Goal: Navigation & Orientation: Find specific page/section

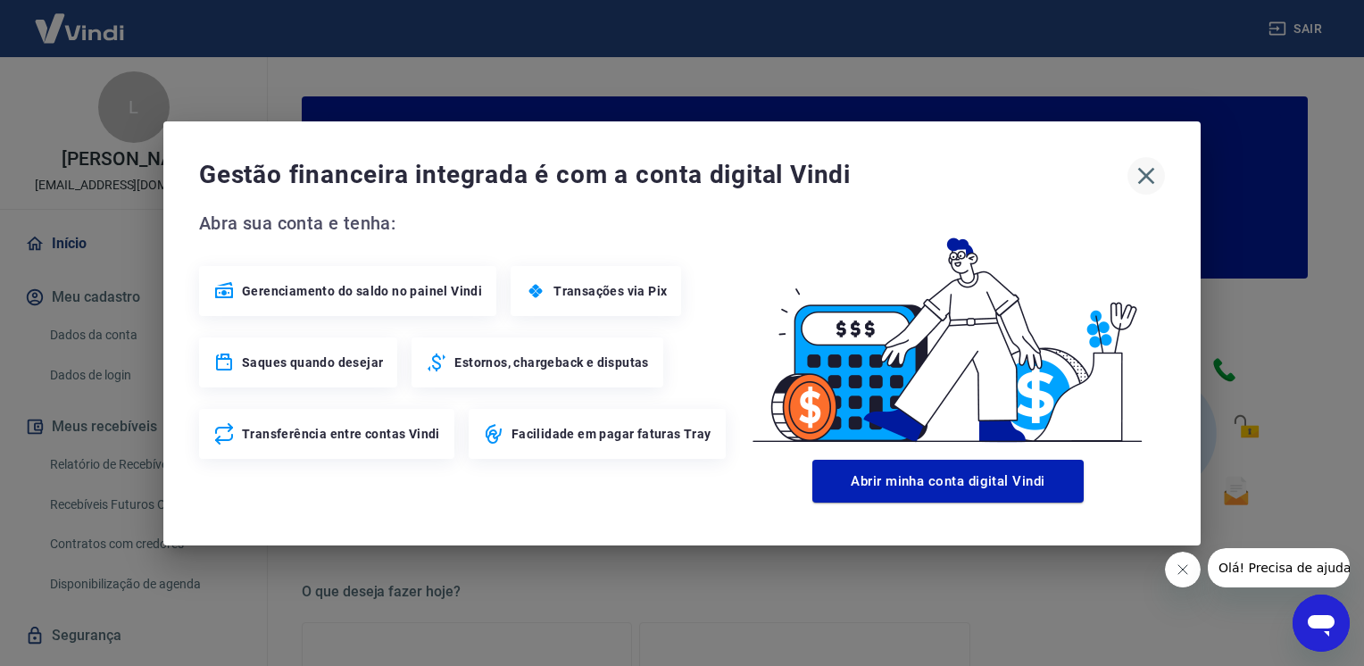
click at [1143, 177] on icon "button" at bounding box center [1146, 175] width 17 height 17
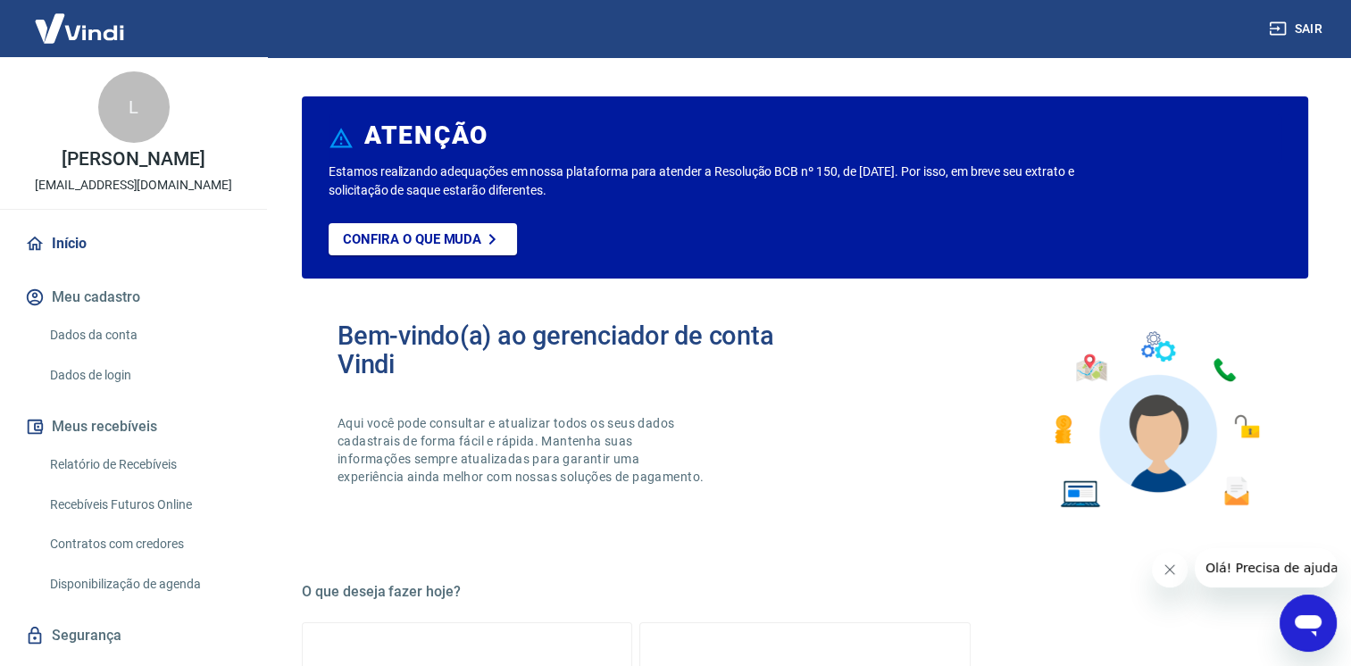
click at [1161, 573] on button "Fechar mensagem da empresa" at bounding box center [1169, 570] width 36 height 36
click at [582, 248] on div "Confira o que muda" at bounding box center [771, 250] width 886 height 55
click at [111, 317] on button "Meu cadastro" at bounding box center [133, 297] width 224 height 39
click at [130, 168] on p "[PERSON_NAME]" at bounding box center [133, 159] width 143 height 19
click at [110, 68] on div "L [PERSON_NAME] [EMAIL_ADDRESS][DOMAIN_NAME]" at bounding box center [133, 133] width 267 height 152
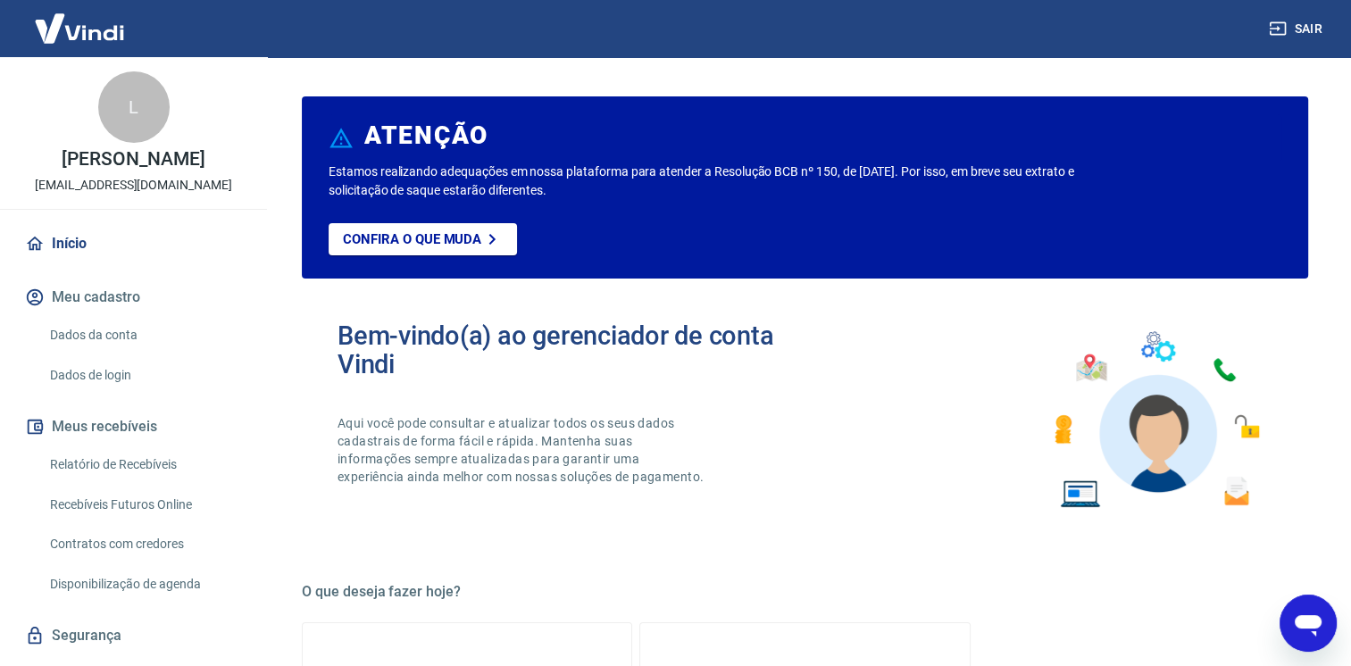
click at [96, 25] on img at bounding box center [79, 28] width 116 height 54
click at [612, 436] on p "Aqui você pode consultar e atualizar todos os seus dados cadastrais de forma fá…" at bounding box center [522, 449] width 370 height 71
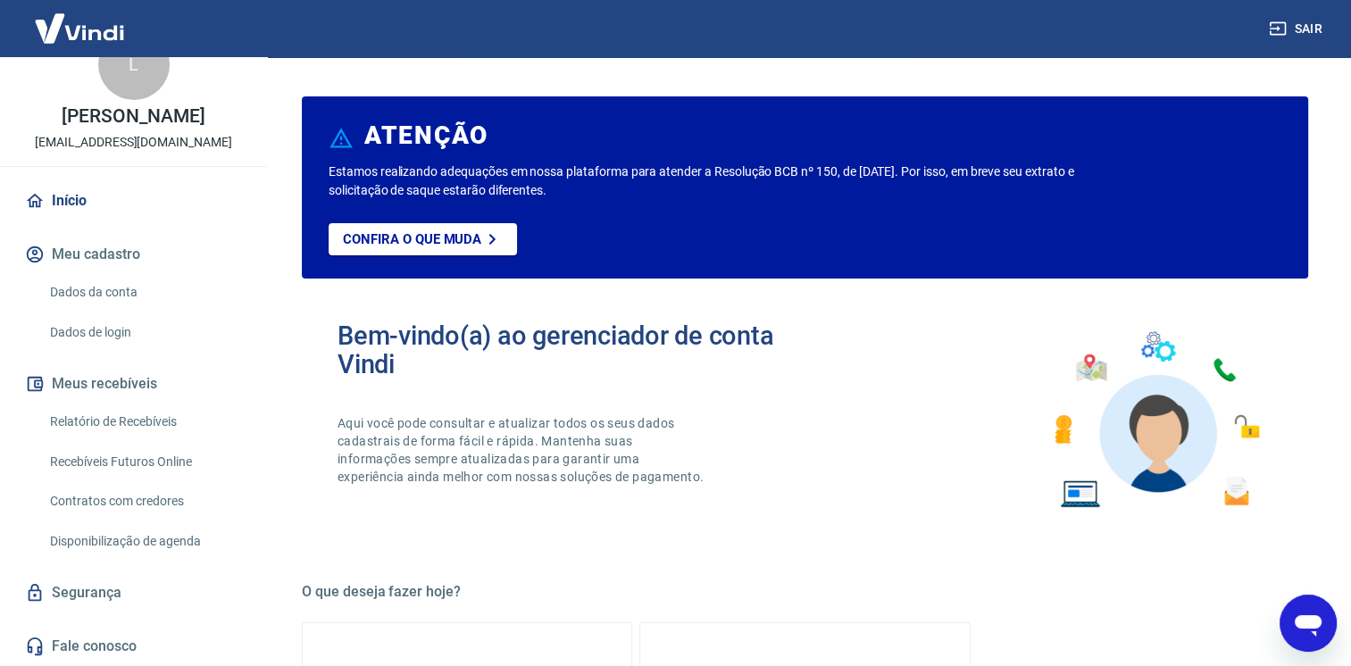
click at [126, 386] on button "Meus recebíveis" at bounding box center [133, 383] width 224 height 39
click at [134, 427] on link "Relatório de Recebíveis" at bounding box center [144, 421] width 203 height 37
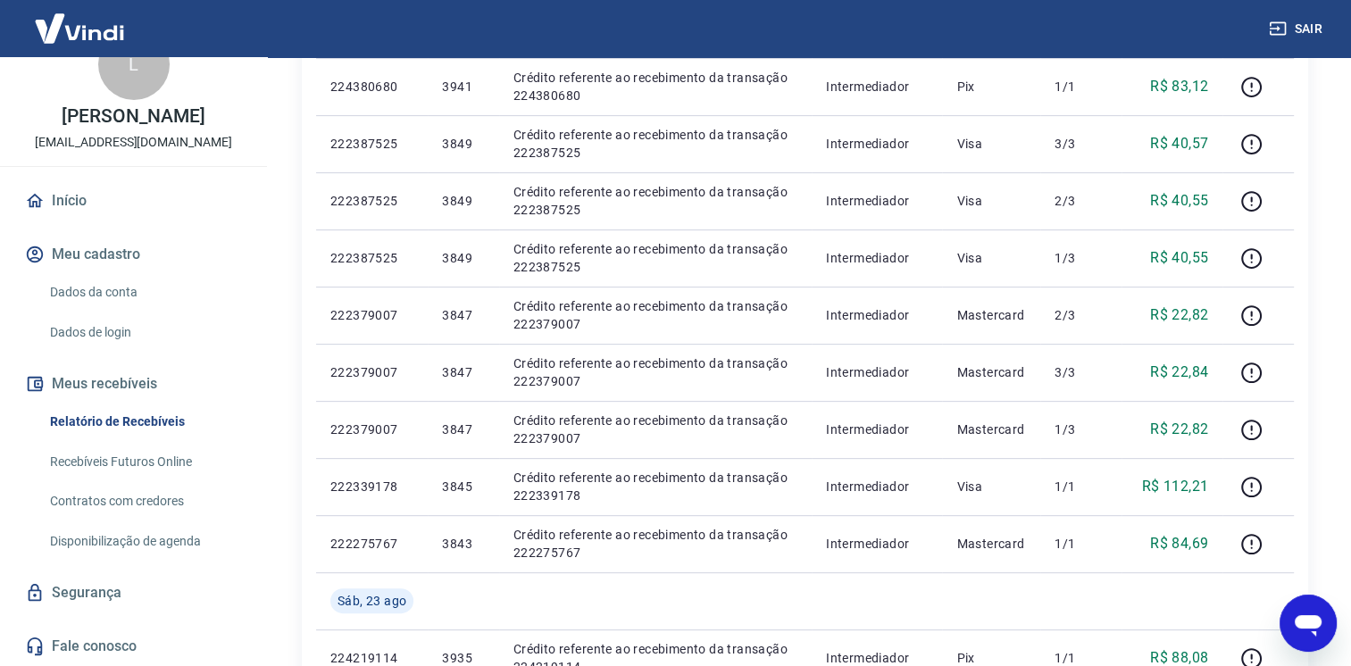
click at [115, 348] on link "Dados de login" at bounding box center [144, 332] width 203 height 37
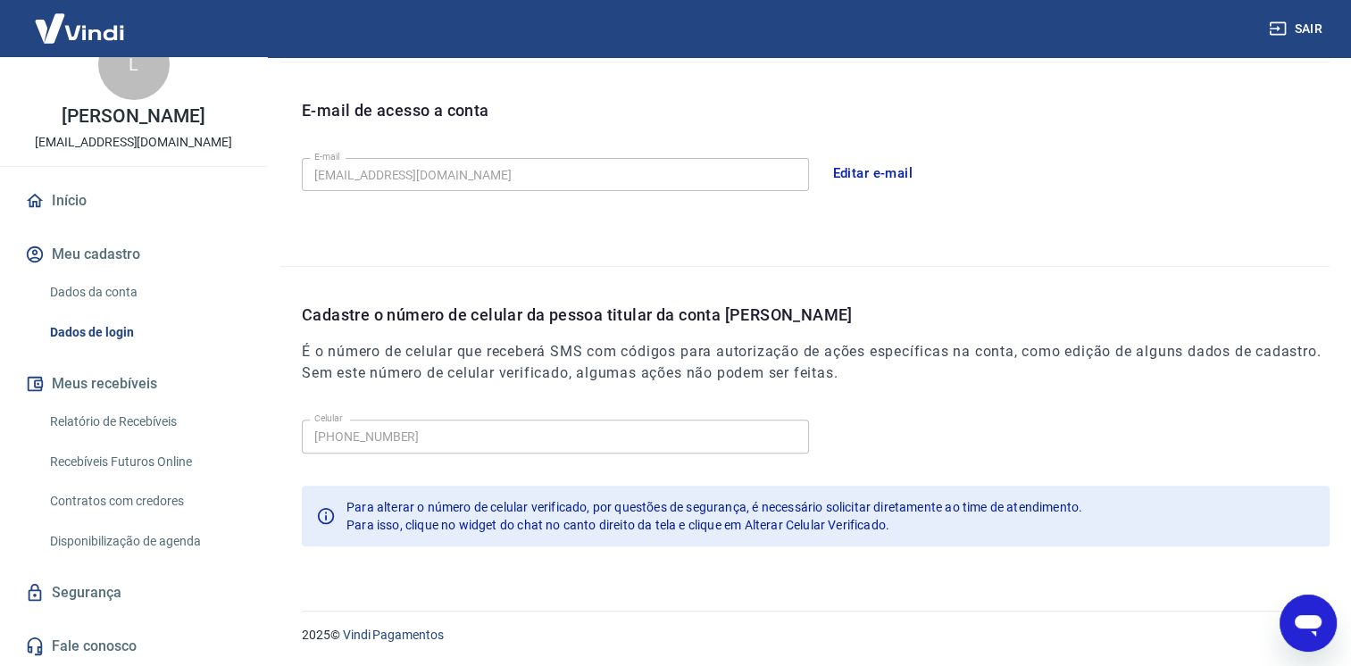
scroll to position [476, 0]
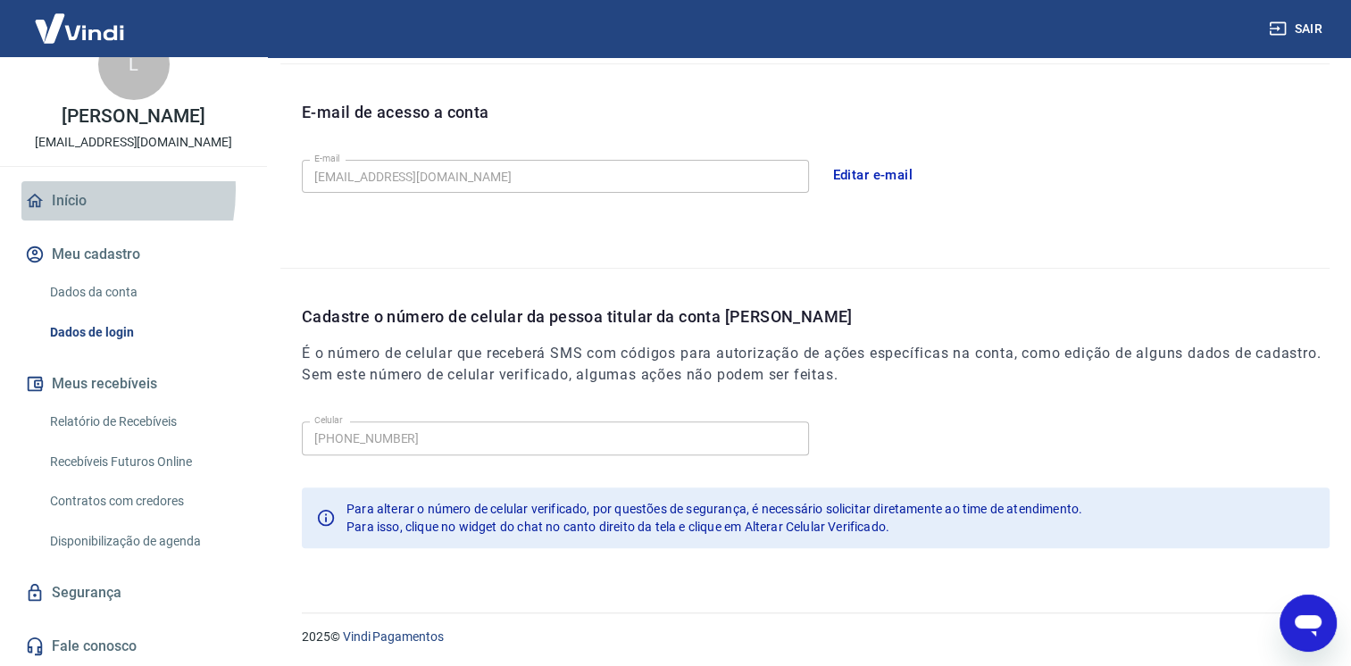
click at [52, 190] on link "Início" at bounding box center [133, 200] width 224 height 39
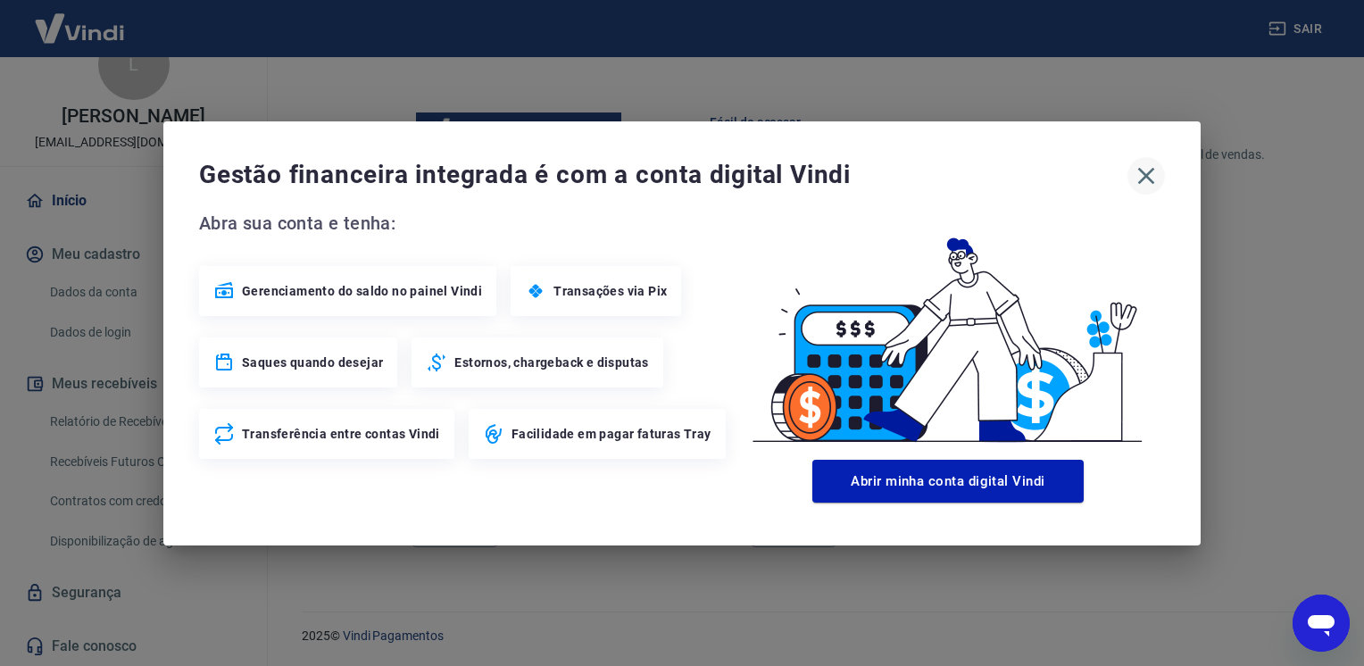
click at [1147, 173] on icon "button" at bounding box center [1146, 175] width 17 height 17
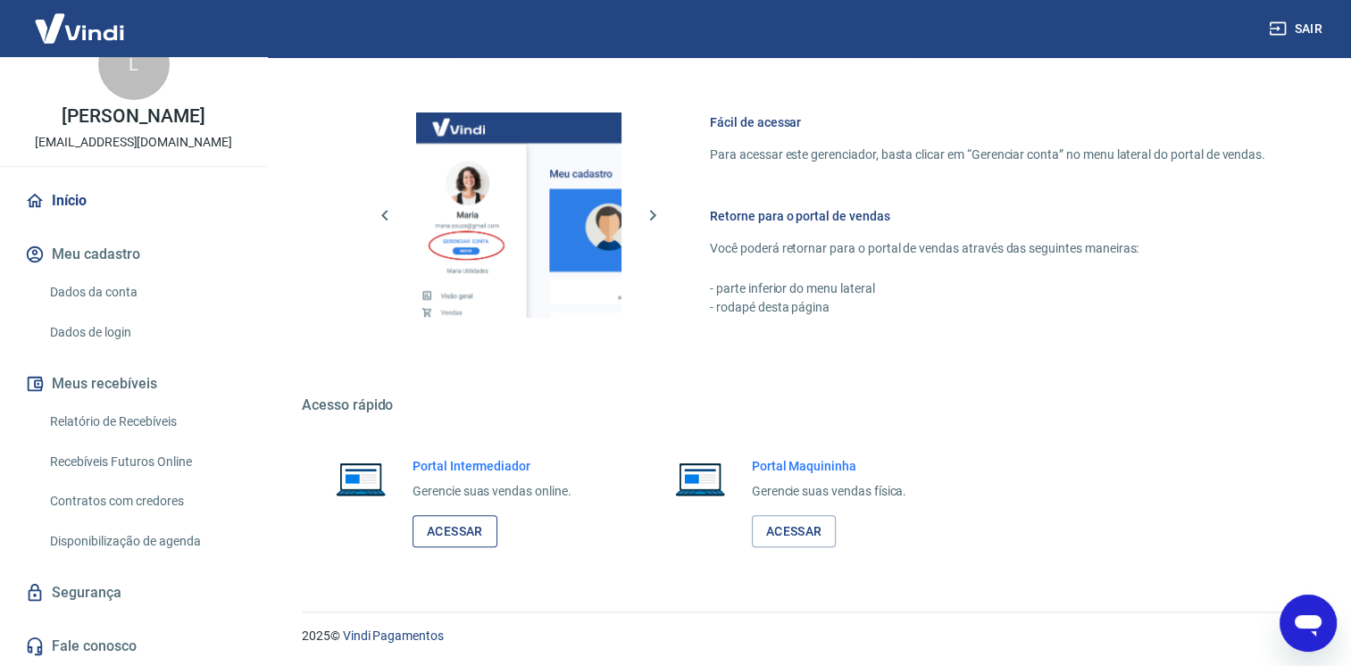
click at [452, 534] on link "Acessar" at bounding box center [454, 531] width 85 height 33
